Goal: Task Accomplishment & Management: Manage account settings

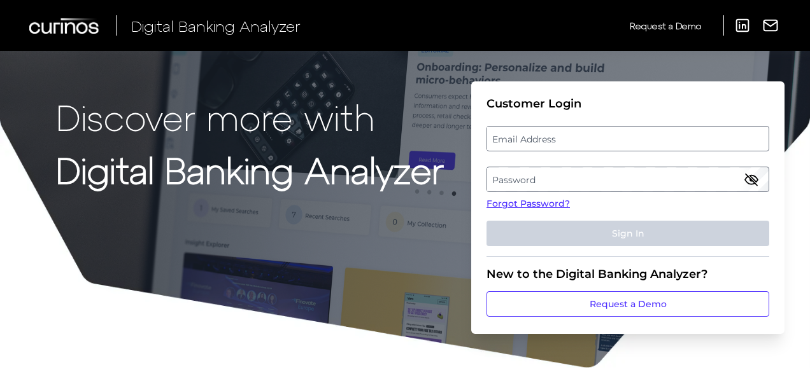
click at [521, 139] on label "Email Address" at bounding box center [627, 138] width 281 height 23
click at [521, 139] on input "email" at bounding box center [627, 138] width 283 height 25
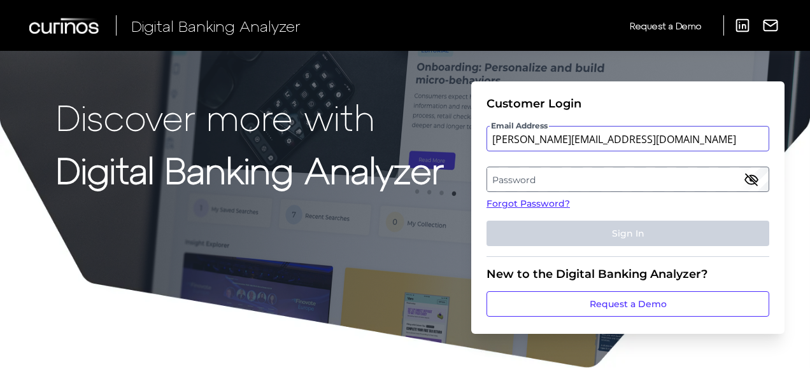
type input "[PERSON_NAME][EMAIL_ADDRESS][DOMAIN_NAME]"
click at [519, 174] on label "Password" at bounding box center [627, 179] width 281 height 23
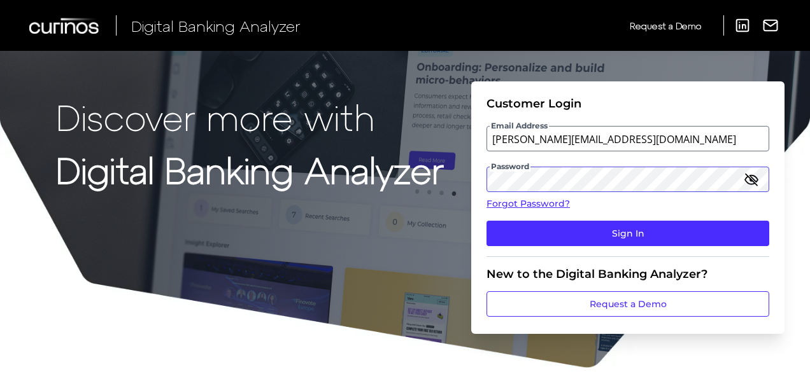
click at [486, 221] on button "Sign In" at bounding box center [627, 233] width 283 height 25
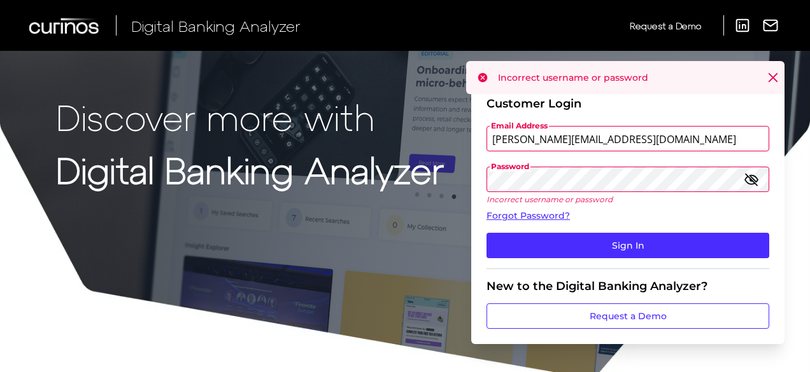
click at [749, 180] on icon "button" at bounding box center [751, 179] width 15 height 15
click at [486, 233] on button "Sign In" at bounding box center [627, 245] width 283 height 25
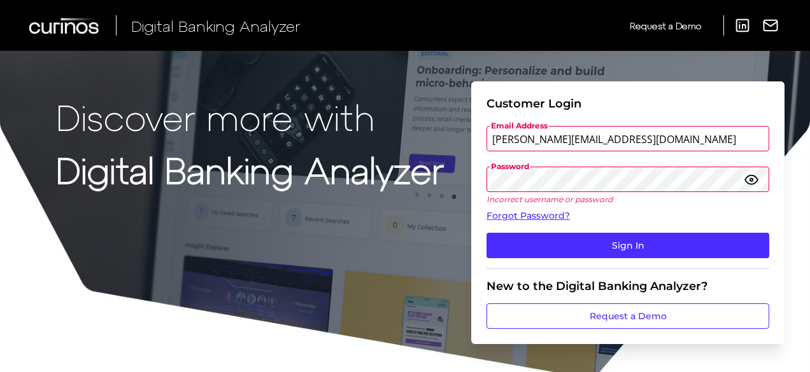
click at [486, 233] on button "Sign In" at bounding box center [627, 245] width 283 height 25
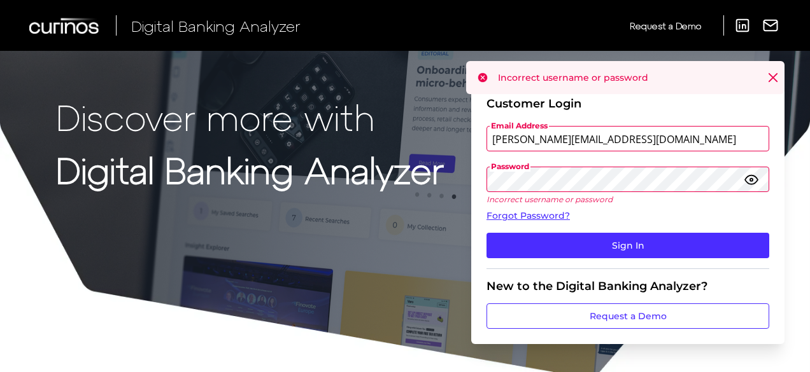
click at [486, 233] on button "Sign In" at bounding box center [627, 245] width 283 height 25
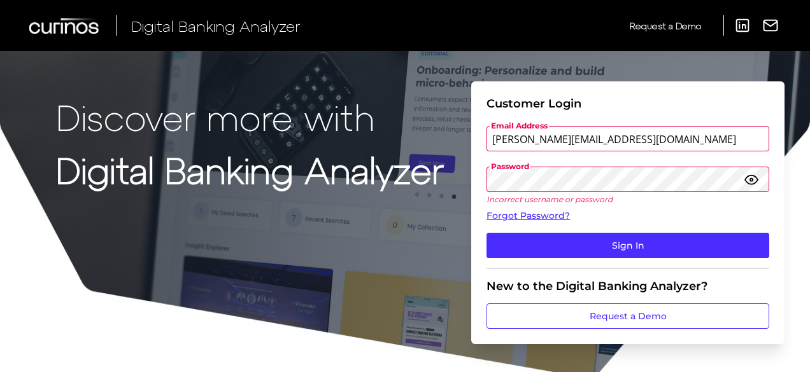
click at [486, 233] on button "Sign In" at bounding box center [627, 245] width 283 height 25
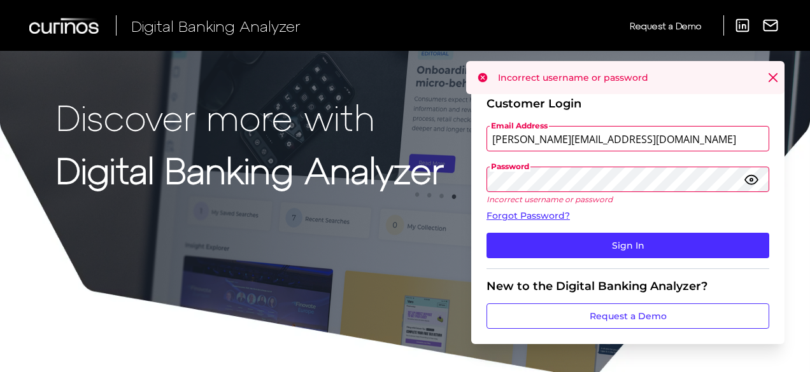
click at [486, 233] on button "Sign In" at bounding box center [627, 245] width 283 height 25
click at [541, 219] on link "Forgot Password?" at bounding box center [627, 215] width 283 height 13
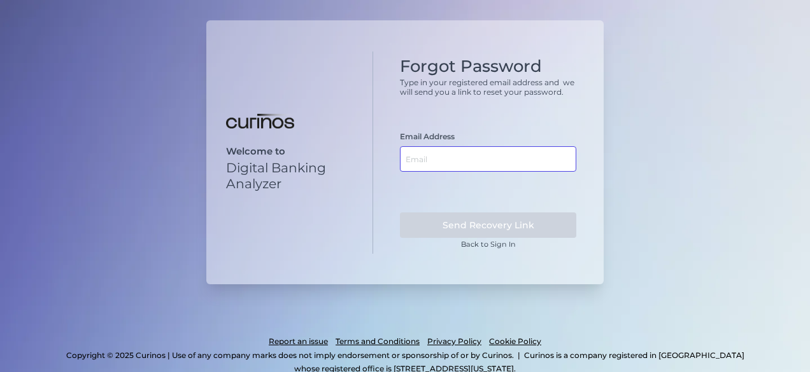
click at [420, 165] on input "text" at bounding box center [488, 158] width 176 height 25
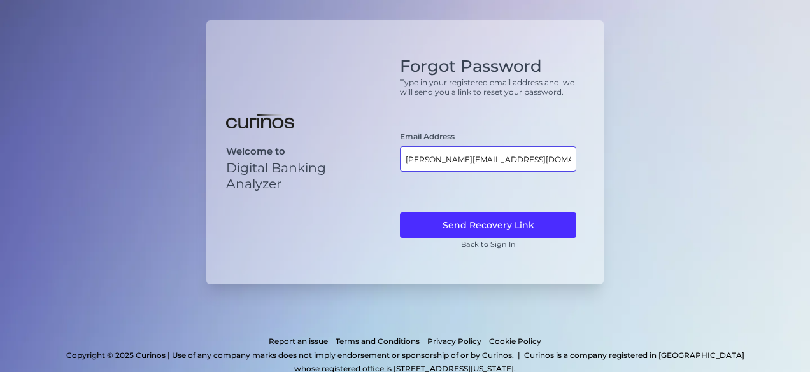
click at [492, 159] on input "[PERSON_NAME][EMAIL_ADDRESS][DOMAIN_NAME]" at bounding box center [488, 158] width 176 height 25
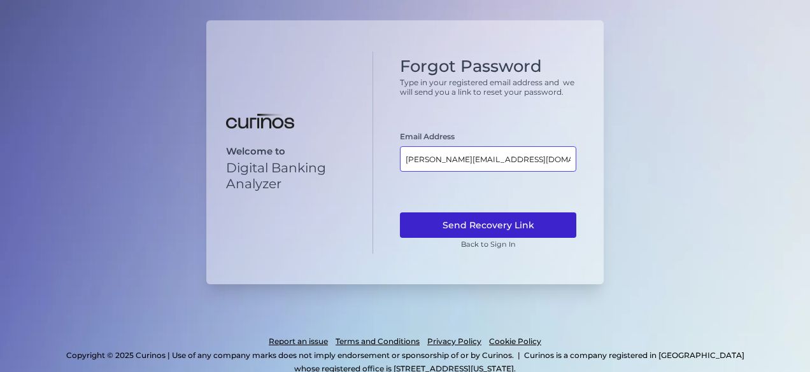
type input "[PERSON_NAME][EMAIL_ADDRESS][DOMAIN_NAME]"
click at [506, 220] on button "Send Recovery Link" at bounding box center [488, 225] width 176 height 25
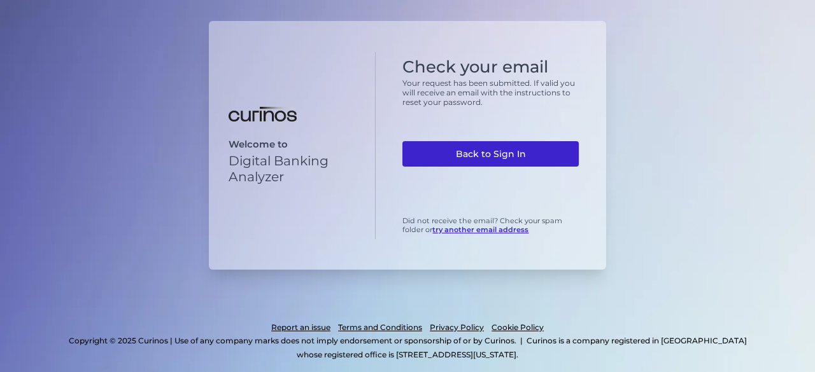
click at [484, 154] on link "Back to Sign In" at bounding box center [490, 153] width 176 height 25
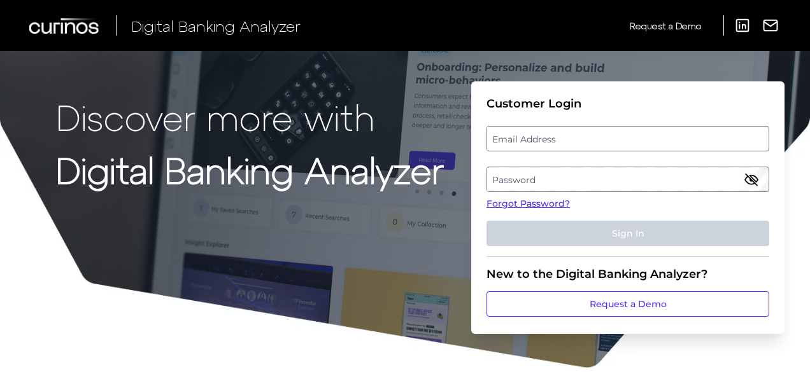
click at [544, 145] on label "Email Address" at bounding box center [627, 138] width 281 height 23
click at [544, 145] on input "email" at bounding box center [627, 138] width 283 height 25
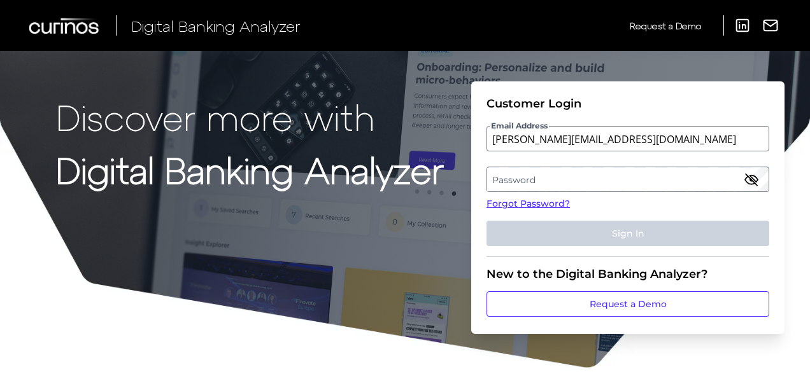
click at [560, 171] on label "Password" at bounding box center [627, 179] width 281 height 23
click at [595, 139] on input "[PERSON_NAME][EMAIL_ADDRESS][DOMAIN_NAME]" at bounding box center [627, 138] width 283 height 25
click at [601, 141] on input "[PERSON_NAME][EMAIL_ADDRESS][DOMAIN_NAME]" at bounding box center [627, 138] width 283 height 25
type input "[PERSON_NAME][EMAIL_ADDRESS][DOMAIN_NAME]"
click at [563, 180] on label "Password" at bounding box center [627, 179] width 281 height 23
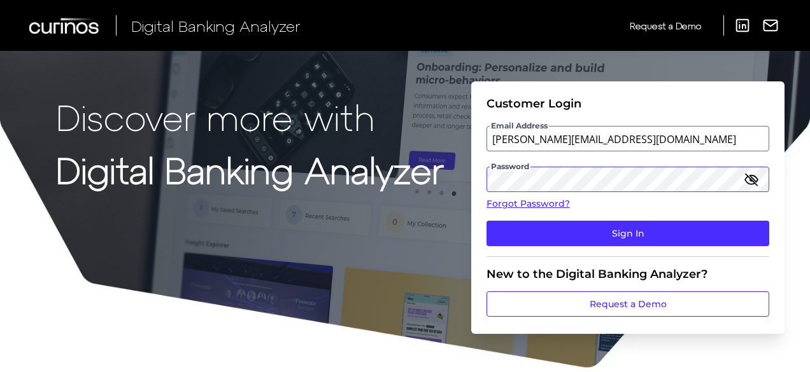
click at [486, 221] on button "Sign In" at bounding box center [627, 233] width 283 height 25
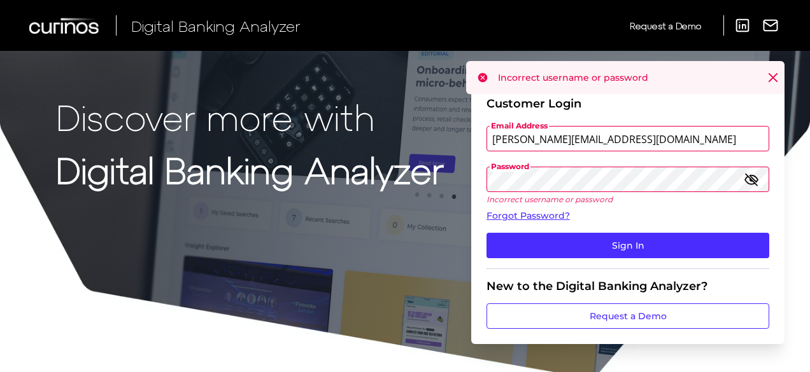
click at [756, 179] on icon "button" at bounding box center [751, 179] width 15 height 15
click at [486, 233] on button "Sign In" at bounding box center [627, 245] width 283 height 25
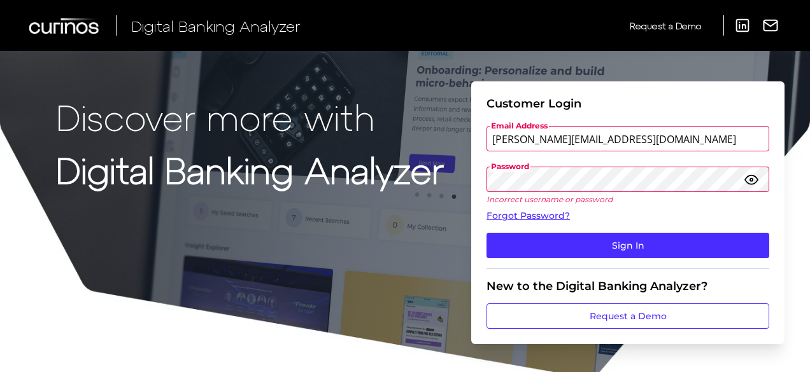
click at [486, 233] on button "Sign In" at bounding box center [627, 245] width 283 height 25
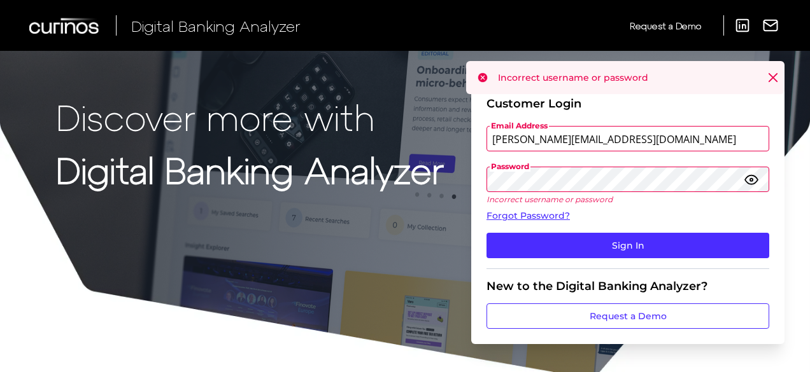
click at [486, 233] on button "Sign In" at bounding box center [627, 245] width 283 height 25
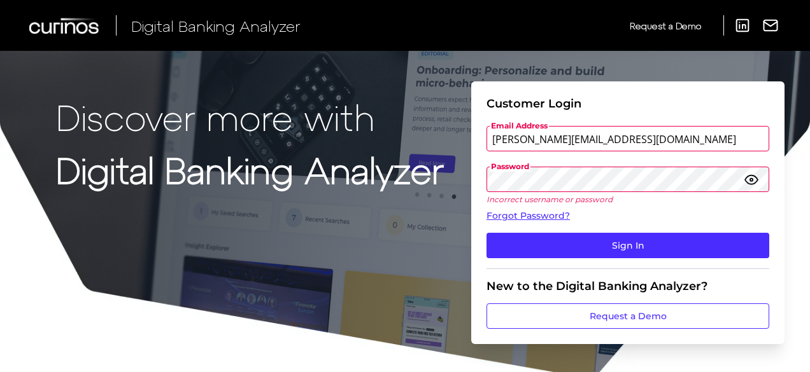
click at [486, 233] on button "Sign In" at bounding box center [627, 245] width 283 height 25
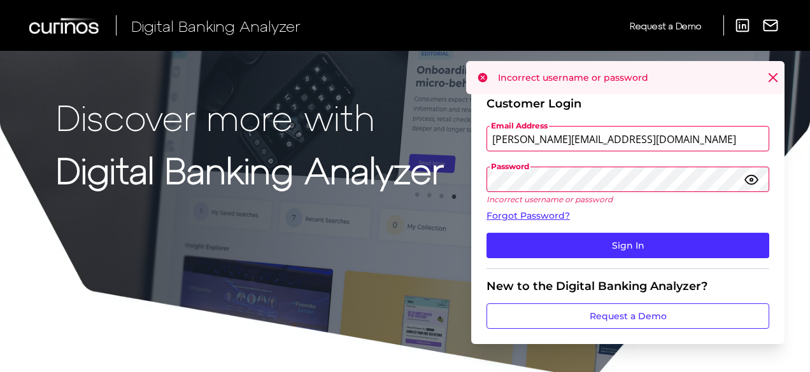
click at [486, 233] on button "Sign In" at bounding box center [627, 245] width 283 height 25
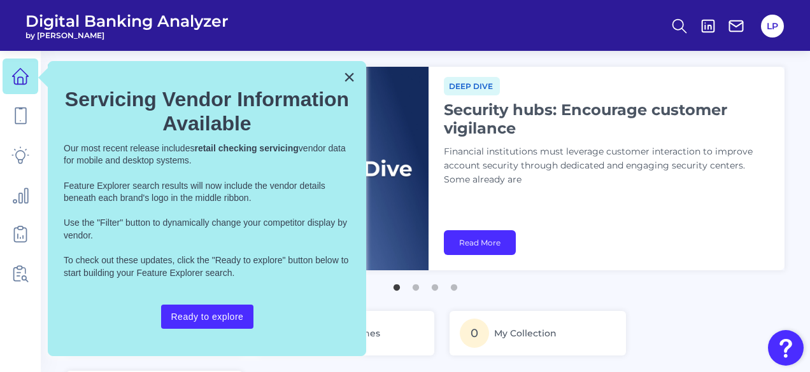
click at [27, 78] on icon at bounding box center [20, 76] width 18 height 18
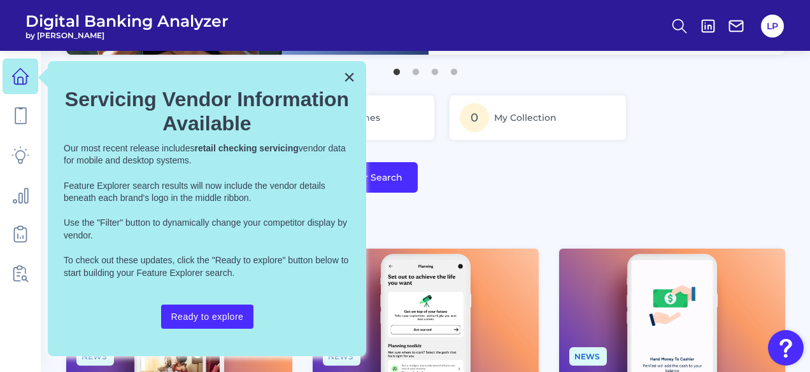
scroll to position [216, 0]
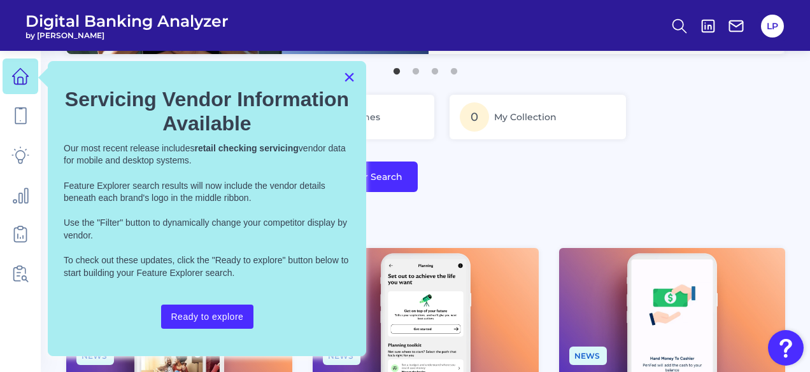
click at [345, 78] on button "×" at bounding box center [349, 77] width 12 height 20
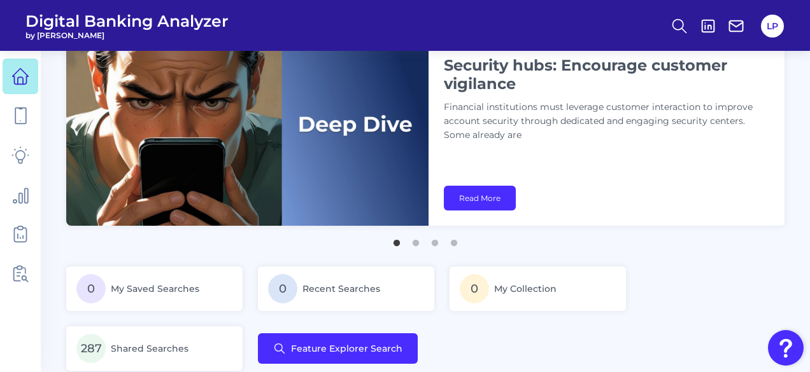
scroll to position [33, 0]
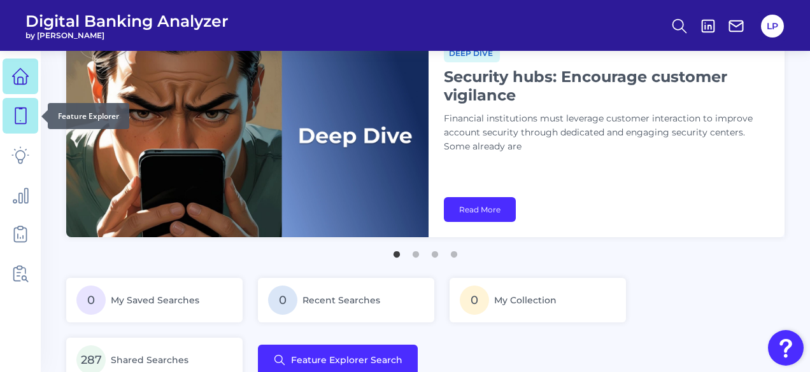
click at [20, 113] on icon at bounding box center [20, 116] width 18 height 18
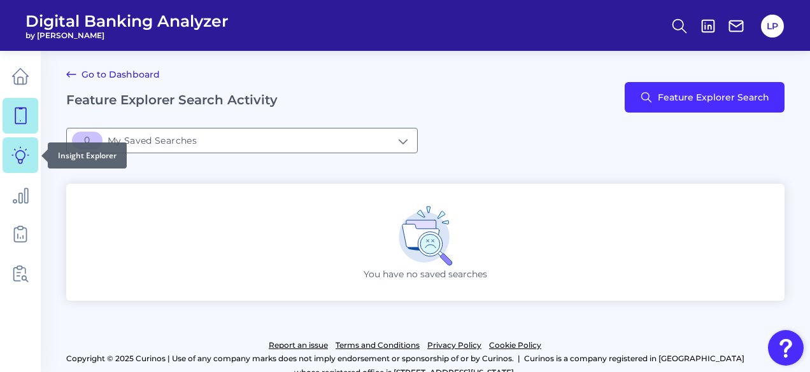
click at [17, 152] on icon at bounding box center [20, 155] width 17 height 17
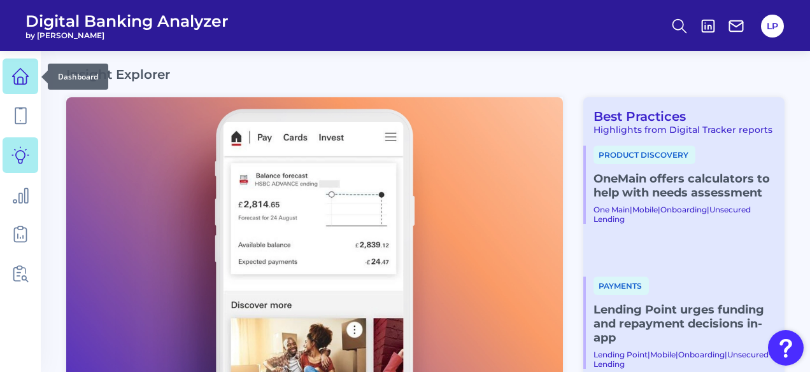
click at [22, 72] on icon at bounding box center [20, 76] width 18 height 18
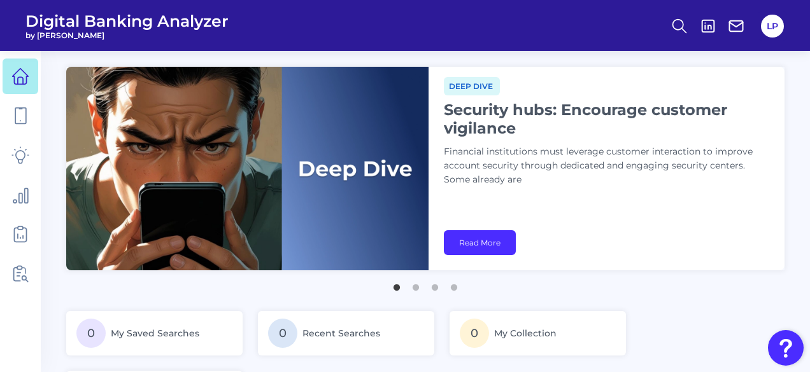
click at [62, 22] on span "Digital Banking Analyzer" at bounding box center [126, 20] width 203 height 19
click at [763, 27] on button "LP" at bounding box center [772, 26] width 23 height 23
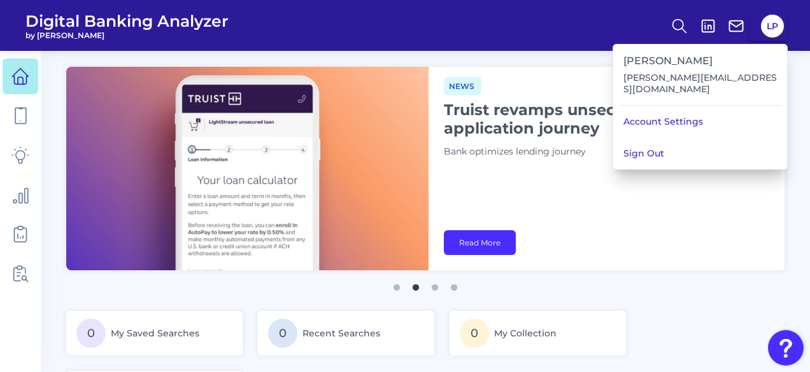
click at [597, 18] on header "Digital Banking Analyzer by Curinos LP" at bounding box center [405, 25] width 810 height 51
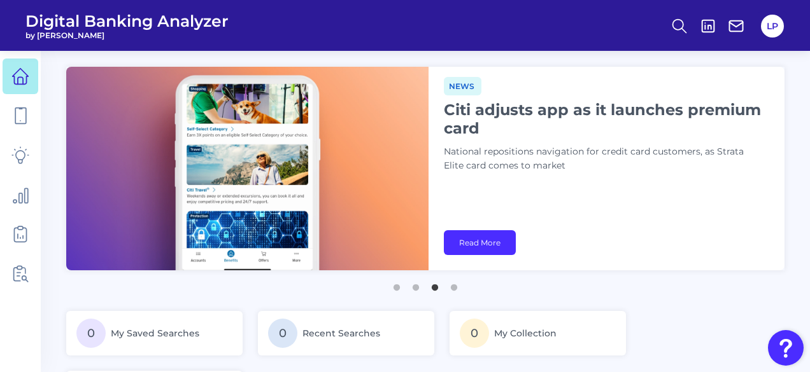
click at [444, 120] on div "News Citi adjusts app as it launches premium card National repositions navigati…" at bounding box center [603, 130] width 318 height 106
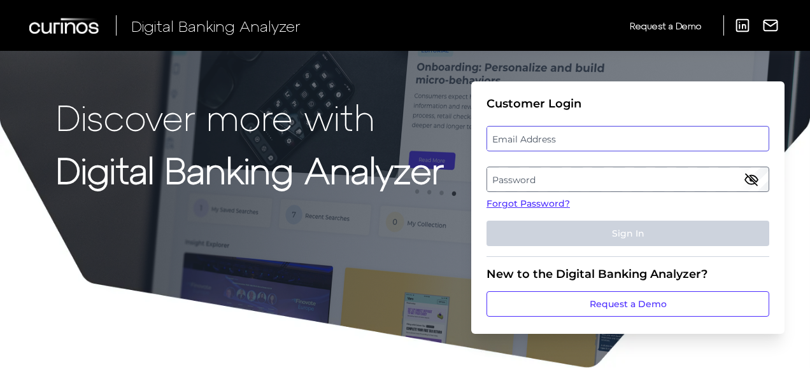
click at [551, 126] on input "email" at bounding box center [627, 138] width 283 height 25
type input "[PERSON_NAME][EMAIL_ADDRESS][DOMAIN_NAME]"
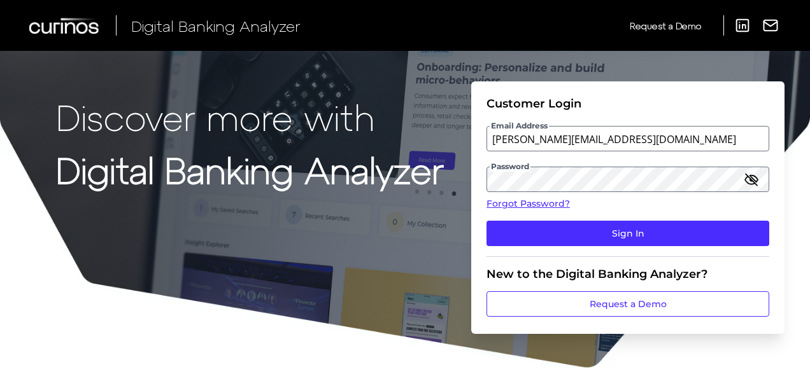
click at [789, 209] on div "Discover more with Digital Banking Analyzer Customer Login Email Address liam.p…" at bounding box center [405, 184] width 810 height 369
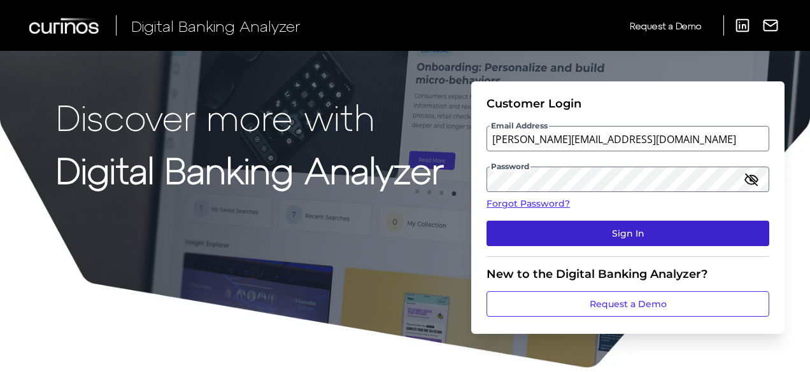
click at [674, 229] on button "Sign In" at bounding box center [627, 233] width 283 height 25
